Goal: Task Accomplishment & Management: Complete application form

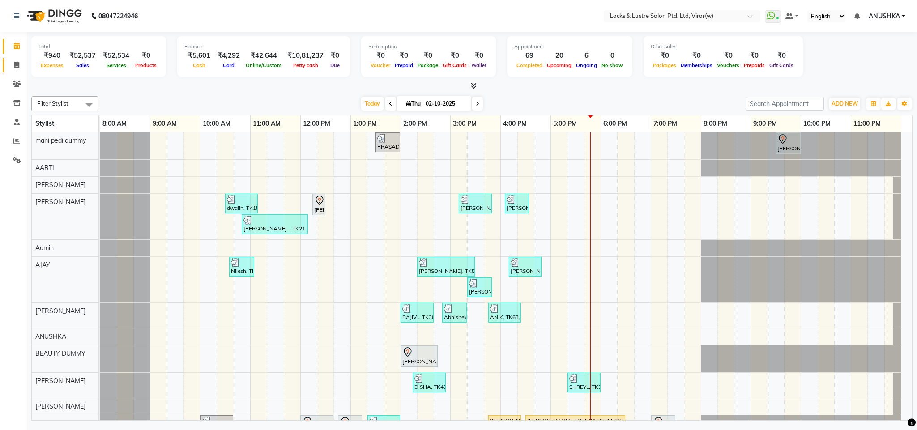
click at [21, 58] on link "Invoice" at bounding box center [13, 65] width 21 height 15
select select "5944"
select select "service"
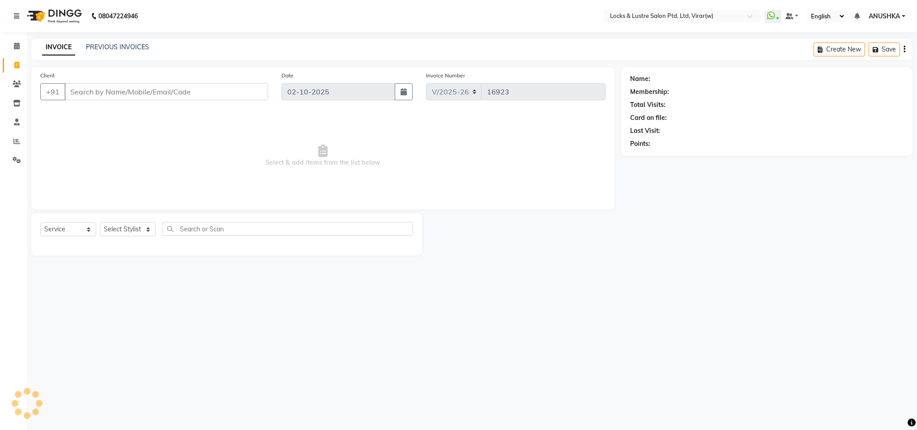
click at [160, 79] on div "Client +91" at bounding box center [154, 89] width 241 height 37
drag, startPoint x: 152, startPoint y: 91, endPoint x: 160, endPoint y: 93, distance: 8.2
click at [153, 91] on input "Client" at bounding box center [166, 91] width 204 height 17
type input "8097618531"
drag, startPoint x: 270, startPoint y: 199, endPoint x: 265, endPoint y: 231, distance: 33.0
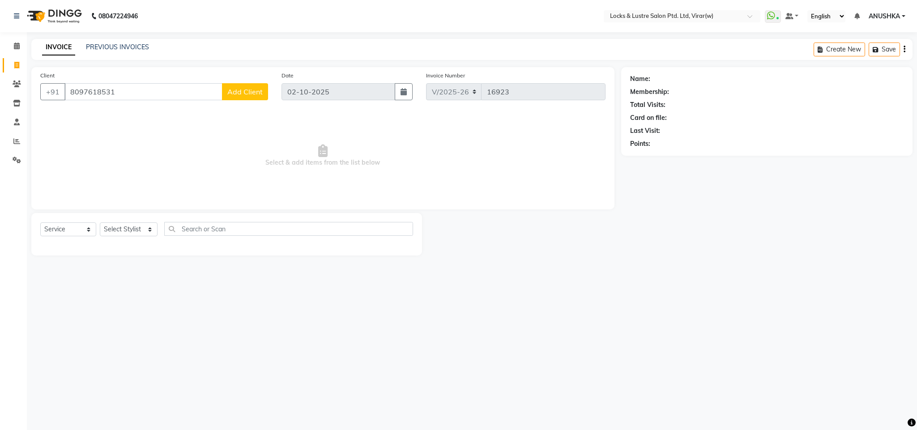
click at [270, 200] on span "Select & add items from the list below" at bounding box center [322, 155] width 565 height 89
click at [265, 234] on input "text" at bounding box center [288, 229] width 249 height 14
type input "dandra"
click at [123, 222] on div "Select Service Product Membership Package Voucher Prepaid Gift Card Select Styl…" at bounding box center [226, 232] width 373 height 21
drag, startPoint x: 119, startPoint y: 245, endPoint x: 123, endPoint y: 230, distance: 15.3
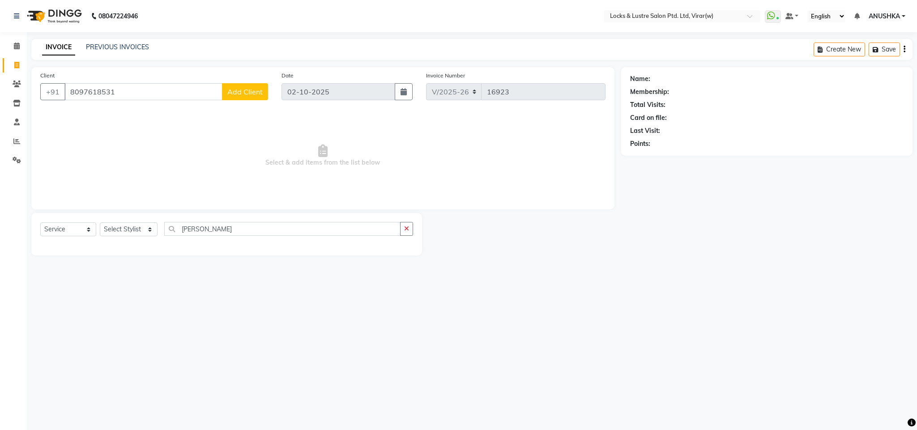
click at [119, 239] on div "Select Service Product Membership Package Voucher Prepaid Gift Card Select Styl…" at bounding box center [226, 234] width 391 height 43
click at [123, 230] on select "Select Stylist AARTI Abdul Khan Adil Admin AJAY AKASH NHAVI ANUSHKA Ashwini Saw…" at bounding box center [129, 229] width 58 height 14
select select "68717"
click at [100, 223] on select "Select Stylist AARTI Abdul Khan Adil Admin AJAY AKASH NHAVI ANUSHKA Ashwini Saw…" at bounding box center [129, 229] width 58 height 14
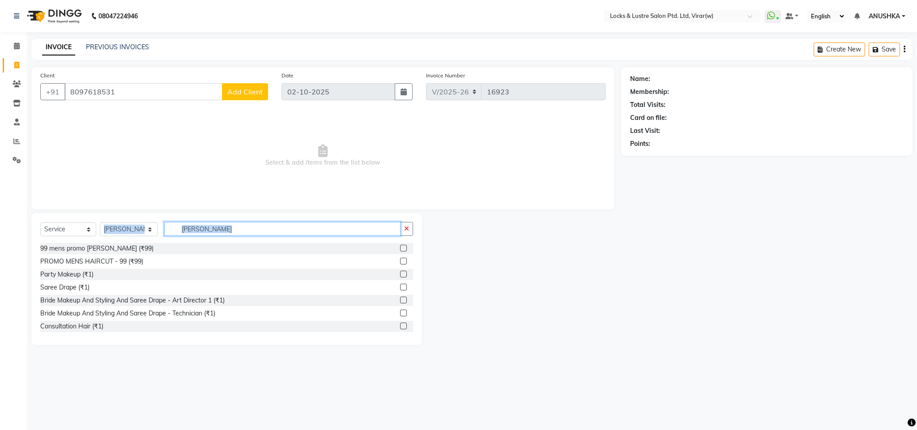
click at [212, 227] on input "dandra" at bounding box center [282, 229] width 236 height 14
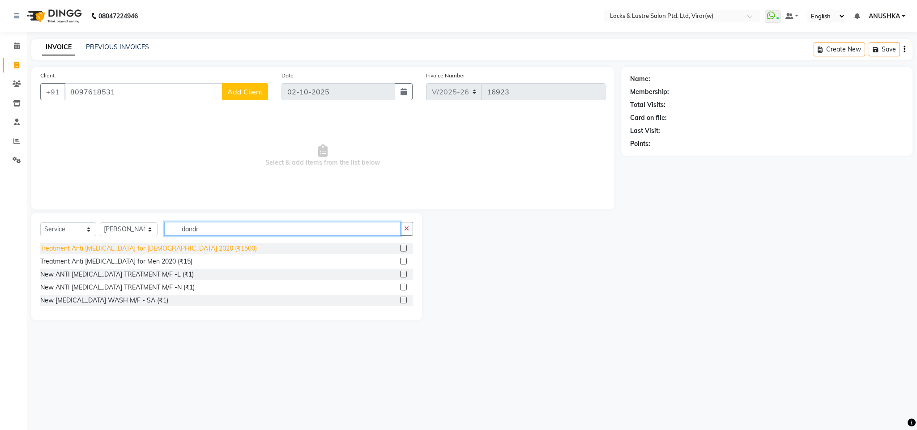
type input "dandr"
click at [157, 247] on div "Treatment Anti Dandruff for Female 2020 (₹1500)" at bounding box center [148, 248] width 217 height 9
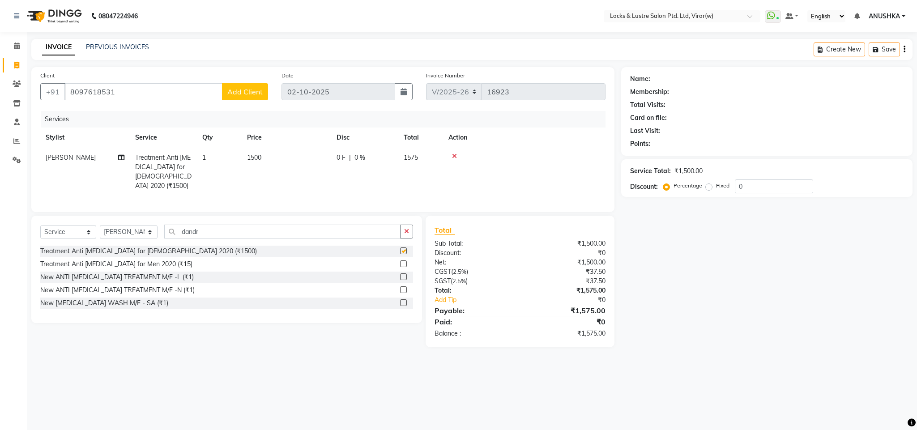
checkbox input "false"
click at [293, 153] on td "1500" at bounding box center [286, 172] width 89 height 48
select select "68717"
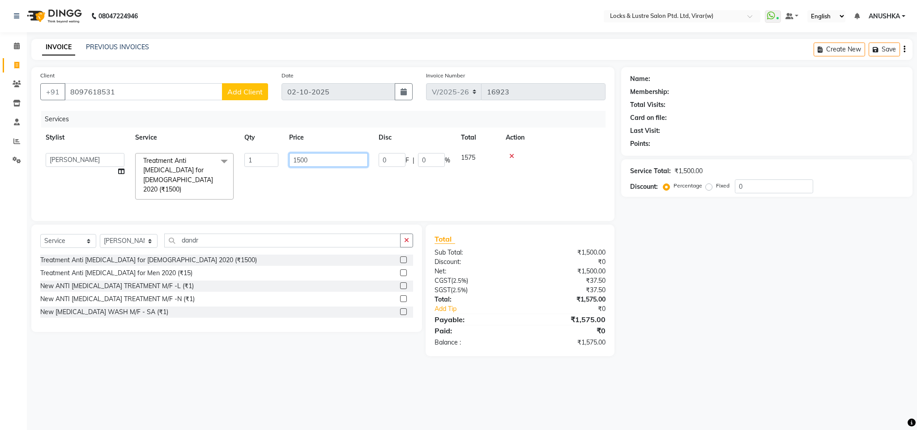
click at [301, 155] on input "1500" at bounding box center [328, 160] width 79 height 14
type input "999"
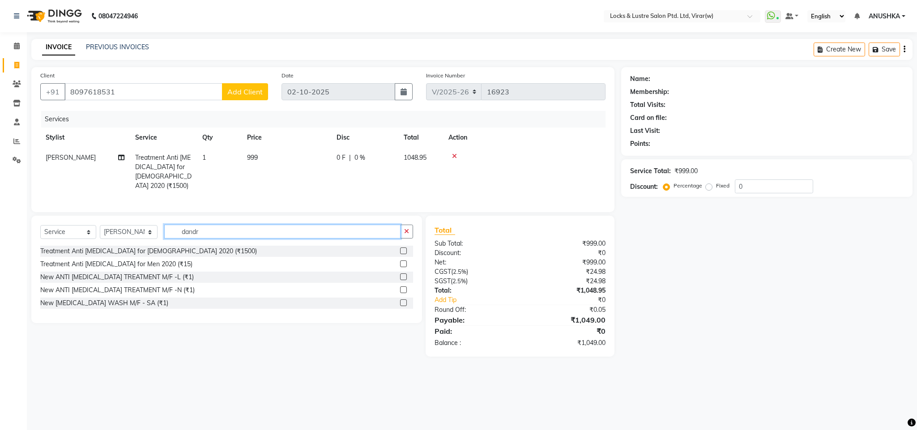
click at [240, 242] on div "Select Service Product Membership Package Voucher Prepaid Gift Card Select Styl…" at bounding box center [226, 235] width 373 height 21
click at [239, 234] on input "dandr" at bounding box center [282, 232] width 236 height 14
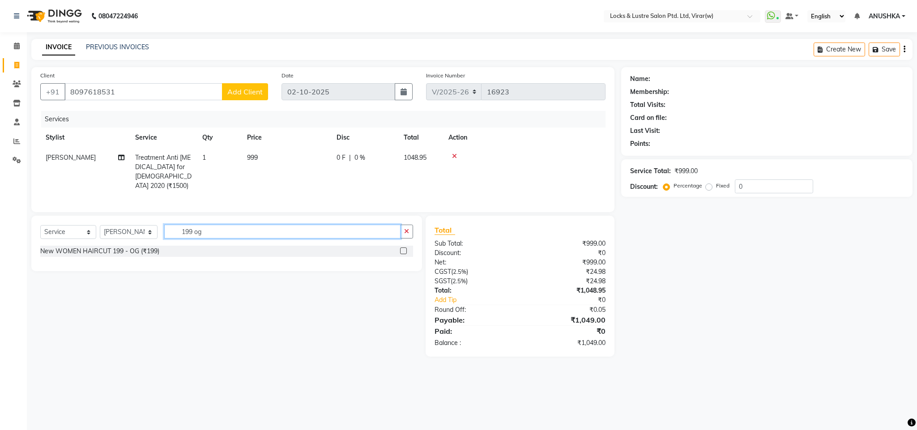
type input "199 og"
click at [147, 246] on div "New WOMEN HAIRCUT 199 - OG (₹199)" at bounding box center [226, 251] width 373 height 11
click at [146, 255] on div "New WOMEN HAIRCUT 199 - OG (₹199)" at bounding box center [99, 251] width 119 height 9
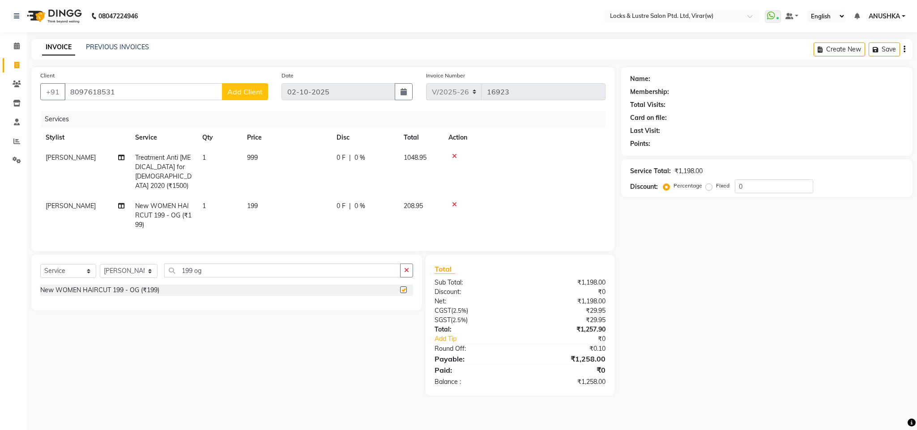
checkbox input "false"
drag, startPoint x: 672, startPoint y: 337, endPoint x: 668, endPoint y: 341, distance: 5.5
click at [671, 337] on div "Name: Membership: Total Visits: Card on file: Last Visit: Points: Service Total…" at bounding box center [770, 231] width 298 height 328
click at [247, 91] on span "Add Client" at bounding box center [244, 91] width 35 height 9
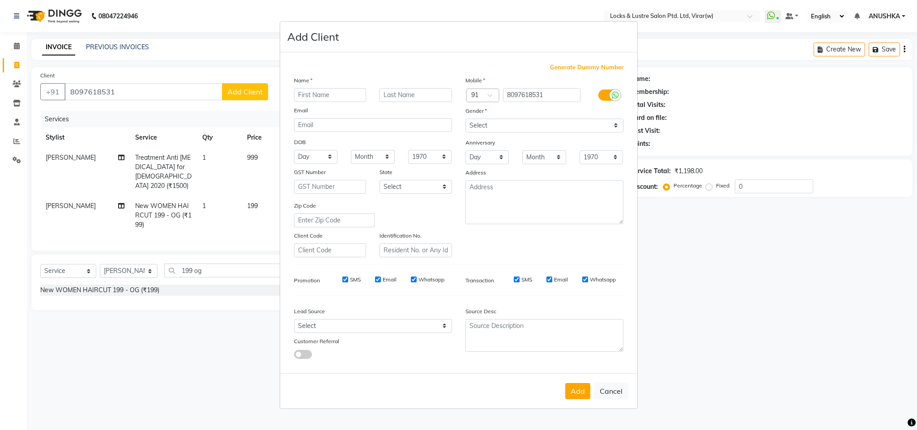
click at [235, 89] on ngb-modal-window "Add Client Generate Dummy Number Name Email DOB Day 01 02 03 04 05 06 07 08 09 …" at bounding box center [458, 215] width 917 height 430
click at [240, 96] on ngb-modal-window "Add Client Generate Dummy Number Name Email DOB Day 01 02 03 04 05 06 07 08 09 …" at bounding box center [458, 215] width 917 height 430
click at [337, 98] on input "text" at bounding box center [330, 95] width 72 height 14
type input "Anshu"
click at [496, 121] on select "Select Male Female Other Prefer Not To Say" at bounding box center [544, 126] width 158 height 14
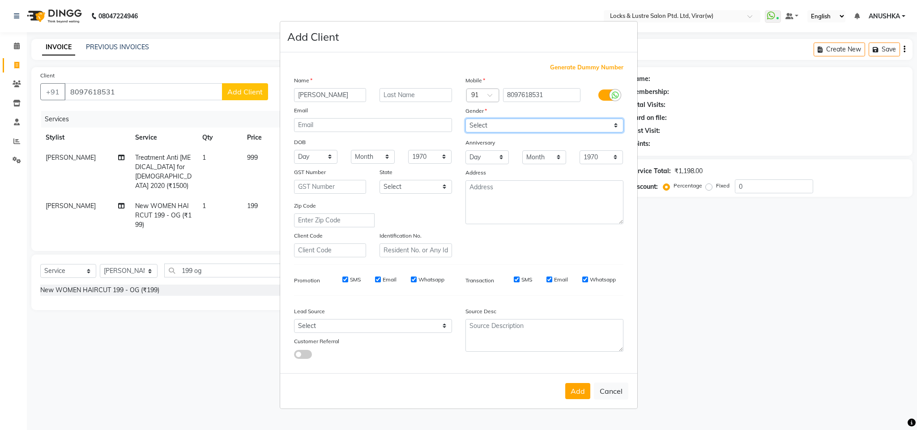
select select "female"
click at [465, 119] on select "Select Male Female Other Prefer Not To Say" at bounding box center [544, 126] width 158 height 14
click at [582, 385] on button "Add" at bounding box center [577, 391] width 25 height 16
type input "80******31"
select select
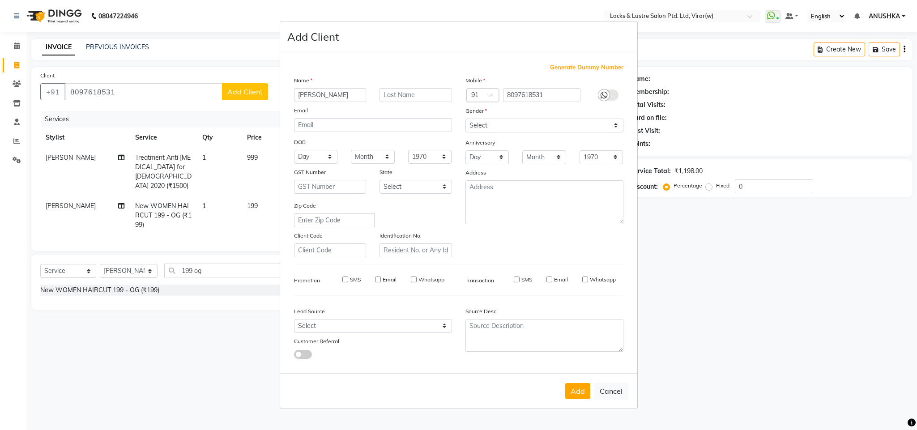
select select
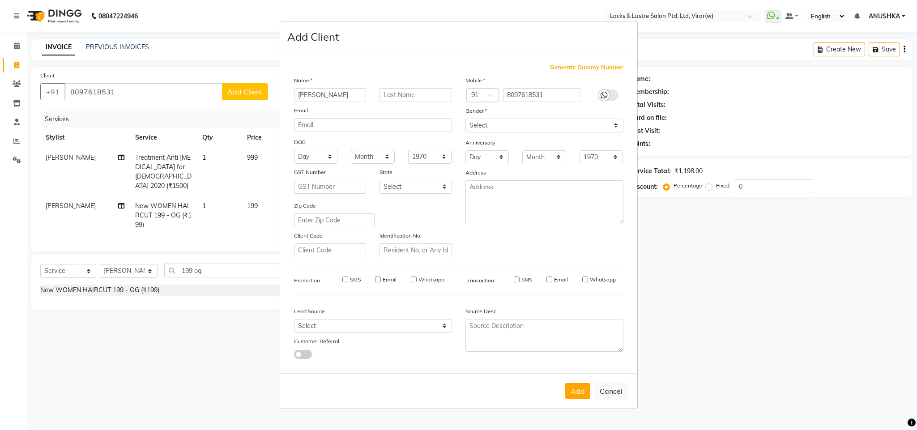
select select
checkbox input "false"
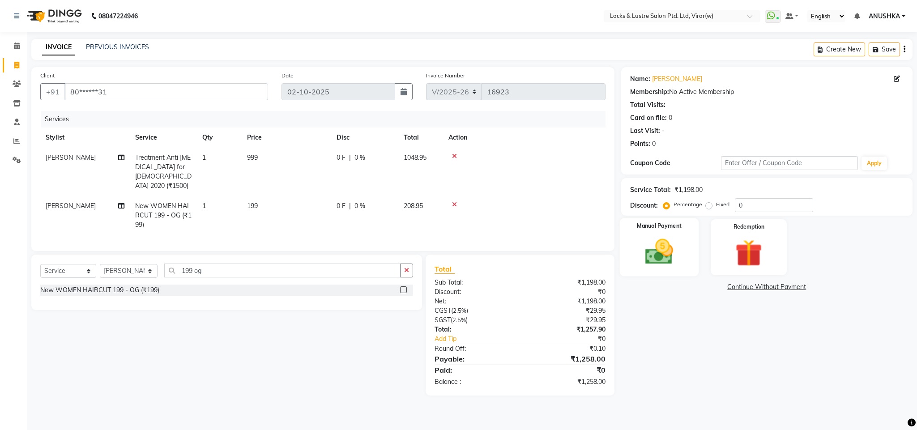
click at [637, 270] on div "Manual Payment" at bounding box center [658, 247] width 79 height 58
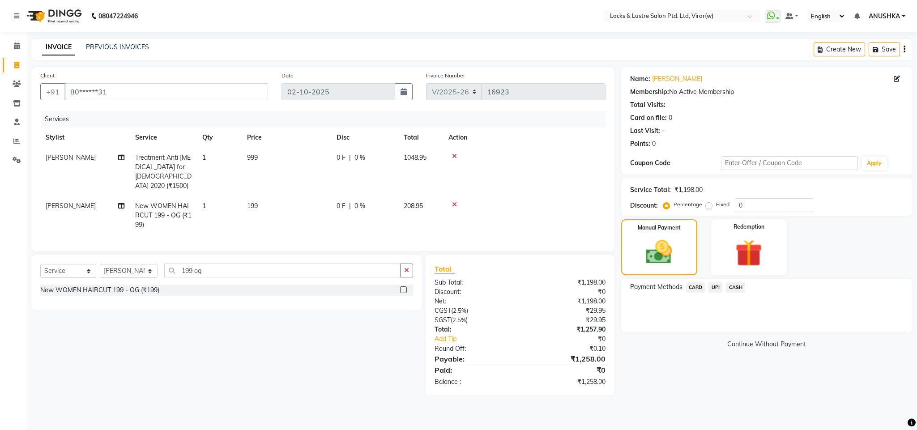
click at [717, 291] on span "UPI" at bounding box center [715, 287] width 14 height 10
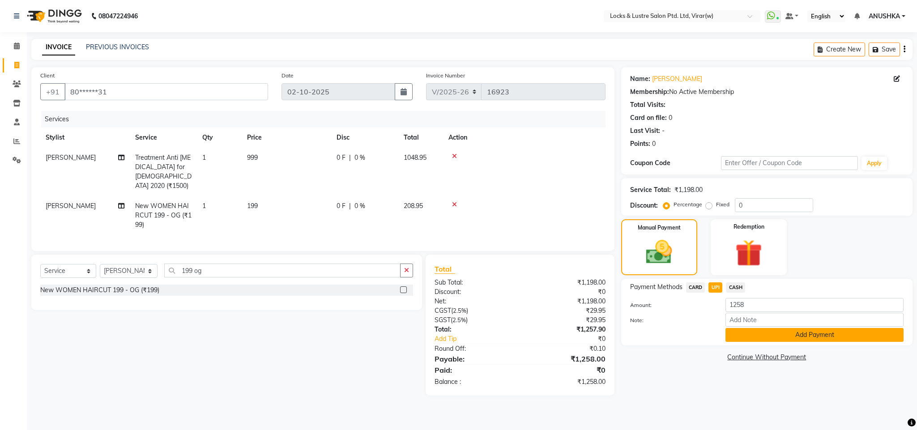
click at [756, 336] on button "Add Payment" at bounding box center [814, 335] width 178 height 14
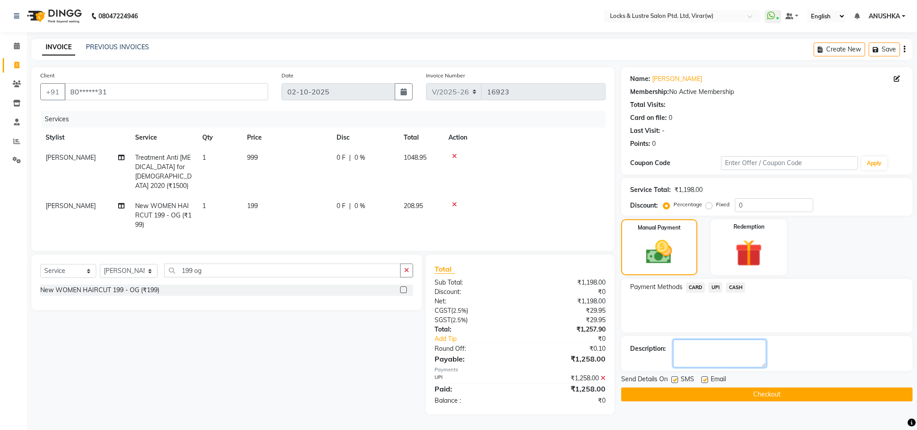
click at [752, 345] on textarea at bounding box center [719, 354] width 93 height 28
type textarea "564103815912"
click at [750, 391] on button "Checkout" at bounding box center [766, 394] width 291 height 14
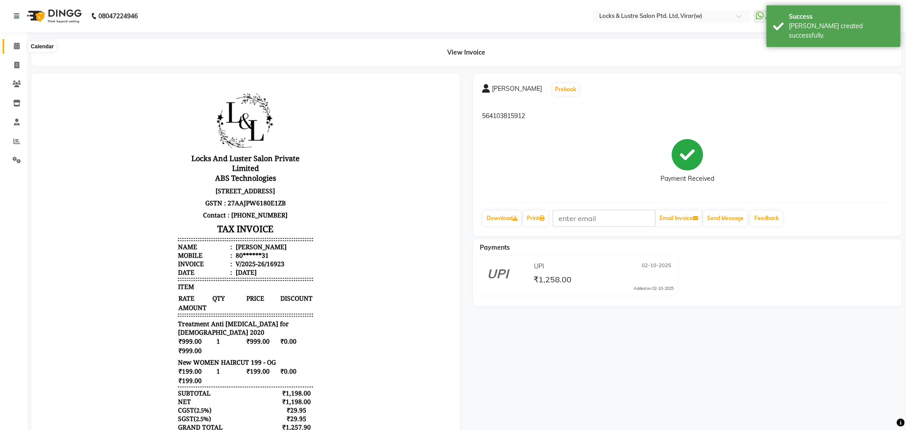
click at [11, 46] on span at bounding box center [17, 46] width 16 height 10
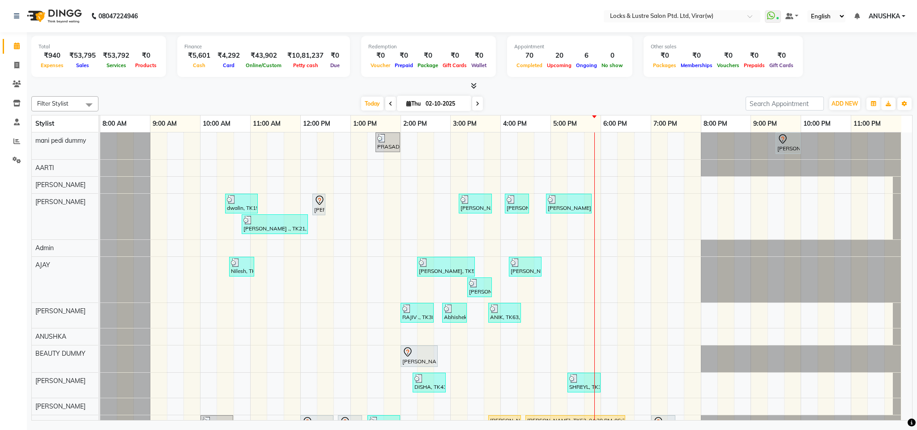
click at [410, 101] on span "Thu" at bounding box center [413, 103] width 19 height 7
select select "10"
select select "2025"
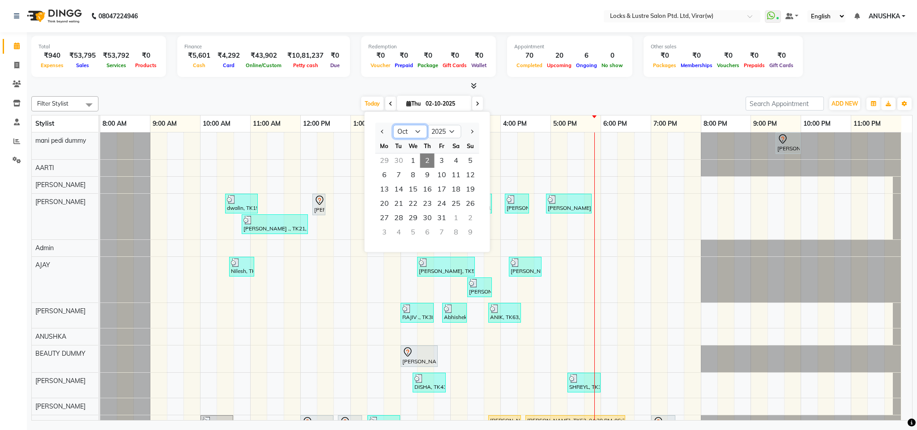
click at [421, 132] on select "Jan Feb Mar Apr May Jun Jul Aug Sep Oct Nov Dec" at bounding box center [410, 131] width 34 height 13
select select "9"
click at [393, 125] on select "Jan Feb Mar Apr May Jun Jul Aug Sep Oct Nov Dec" at bounding box center [410, 131] width 34 height 13
click at [17, 66] on icon at bounding box center [16, 65] width 5 height 7
select select "service"
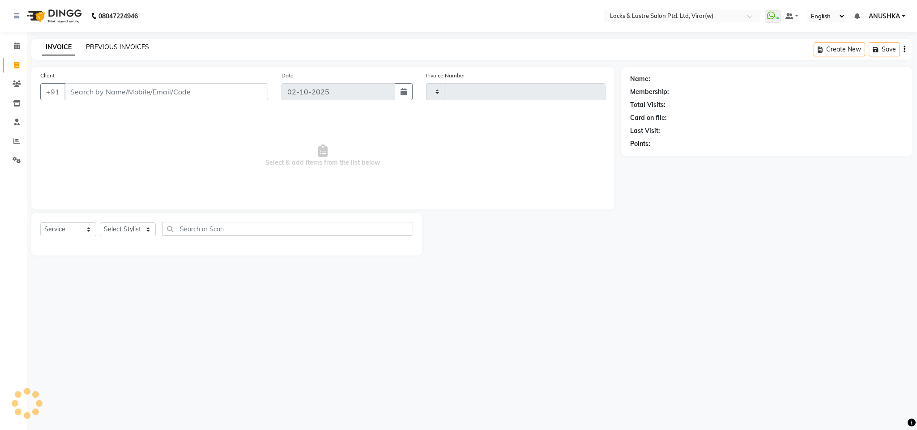
click at [96, 43] on link "PREVIOUS INVOICES" at bounding box center [117, 47] width 63 height 8
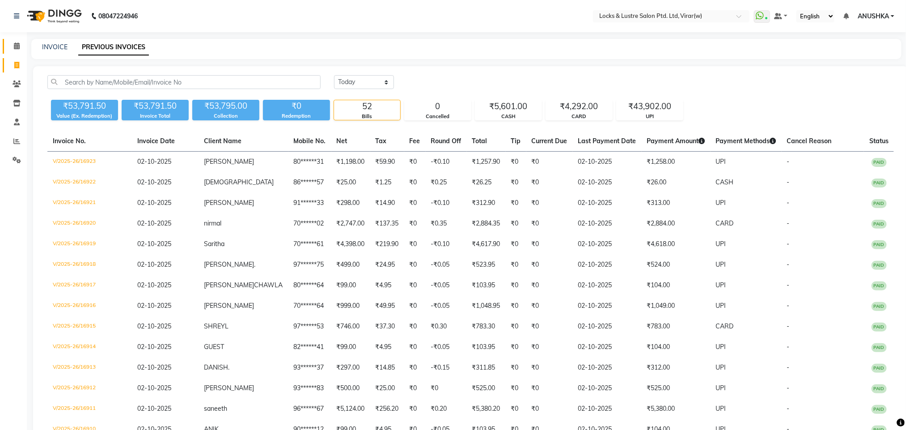
click at [20, 40] on link "Calendar" at bounding box center [13, 46] width 21 height 15
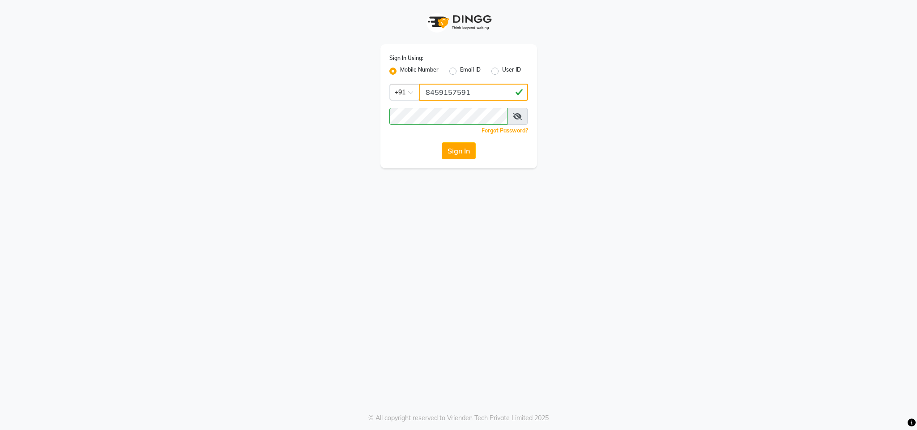
click at [431, 92] on input "8459157591" at bounding box center [473, 92] width 109 height 17
type input "7276129578"
click at [461, 156] on button "Sign In" at bounding box center [459, 150] width 34 height 17
